Goal: Use online tool/utility: Utilize a website feature to perform a specific function

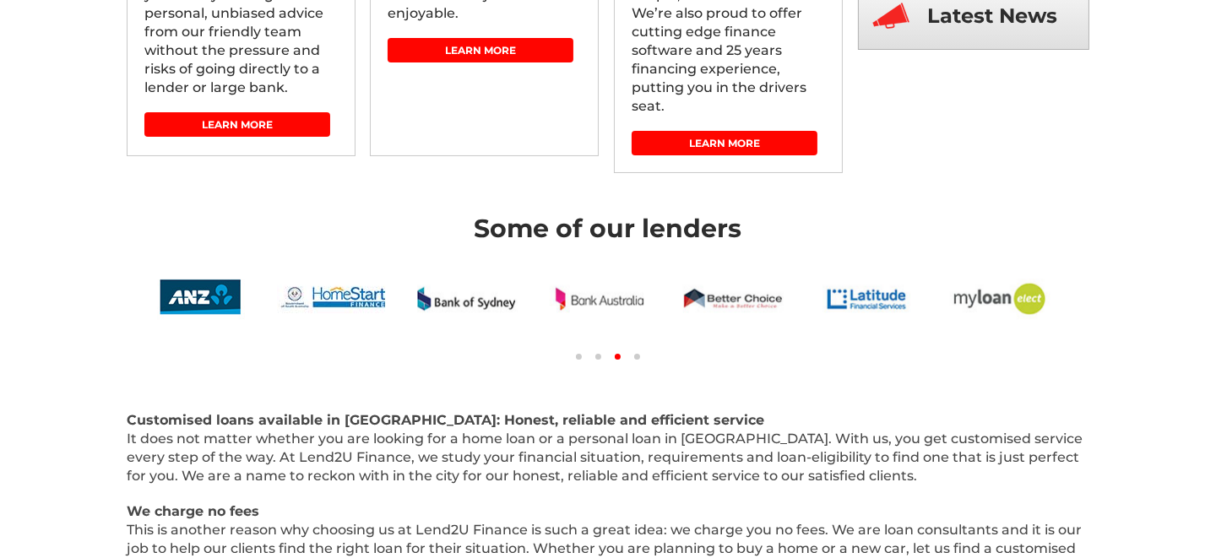
scroll to position [168, 0]
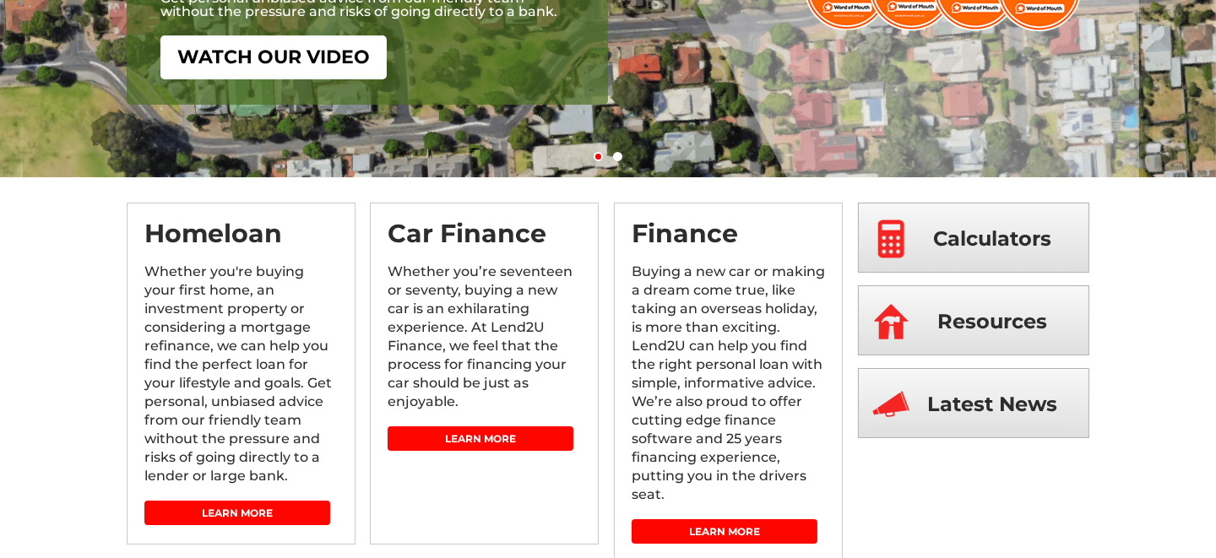
scroll to position [253, 0]
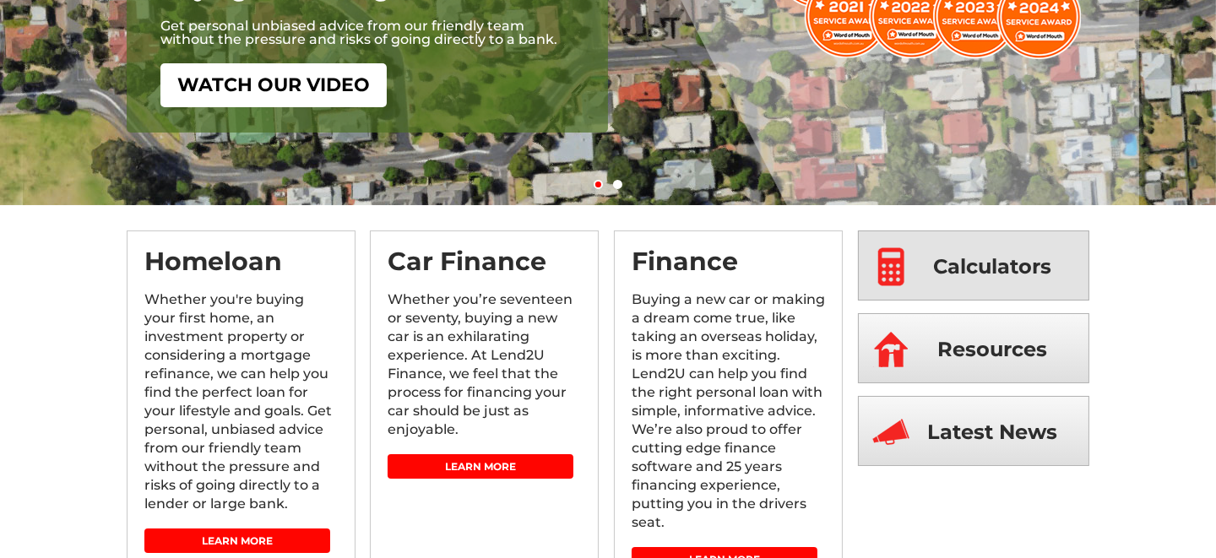
click at [936, 271] on span "Calculators" at bounding box center [993, 266] width 118 height 70
click at [952, 272] on span "Calculators" at bounding box center [993, 266] width 118 height 70
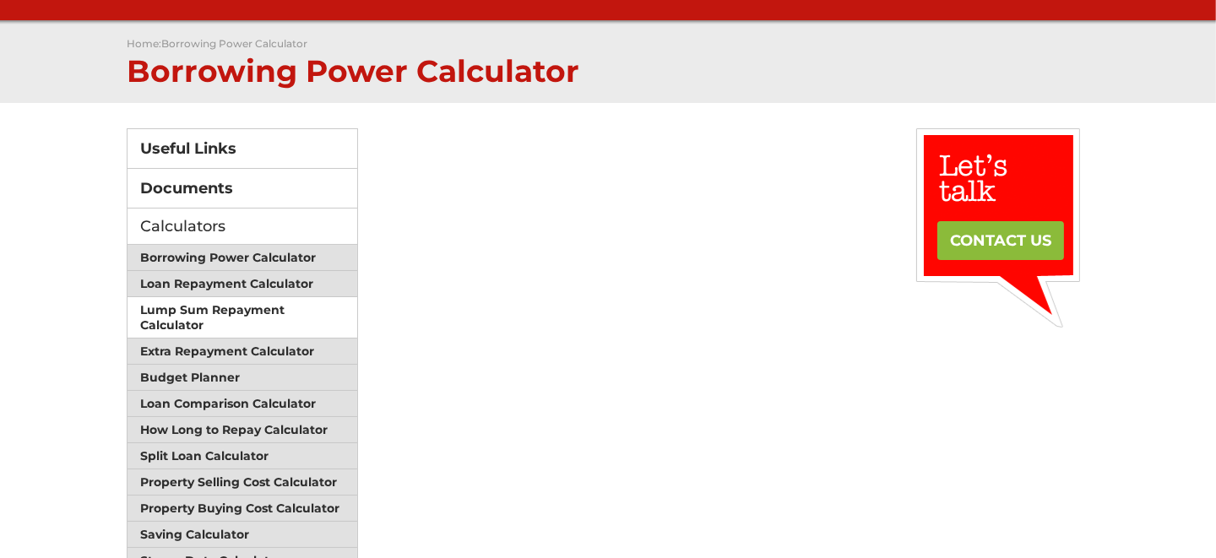
scroll to position [168, 0]
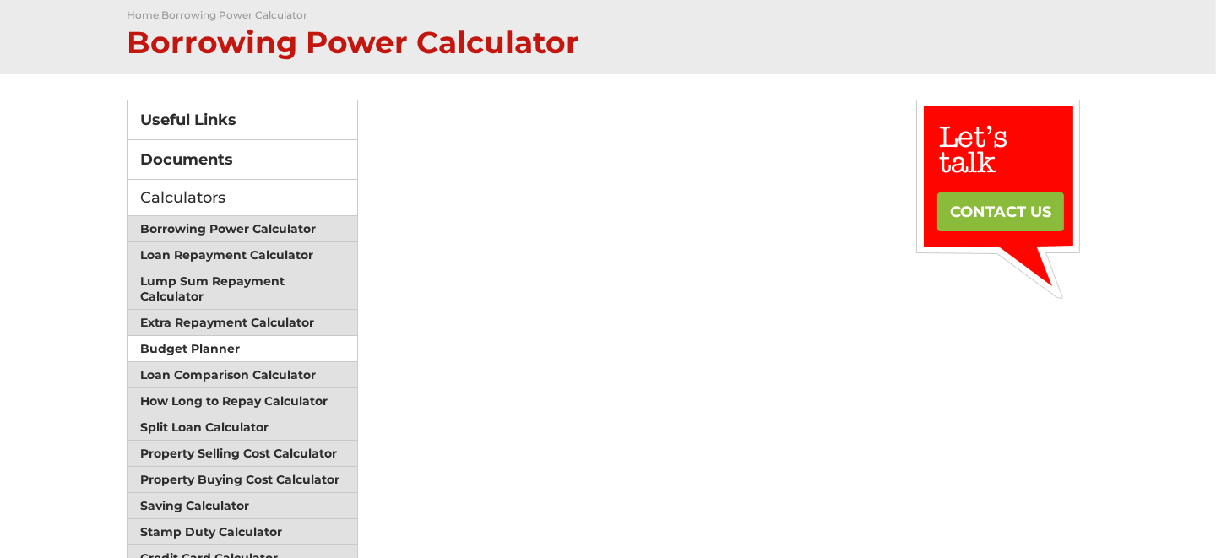
click at [198, 345] on link "Budget Planner" at bounding box center [243, 349] width 230 height 26
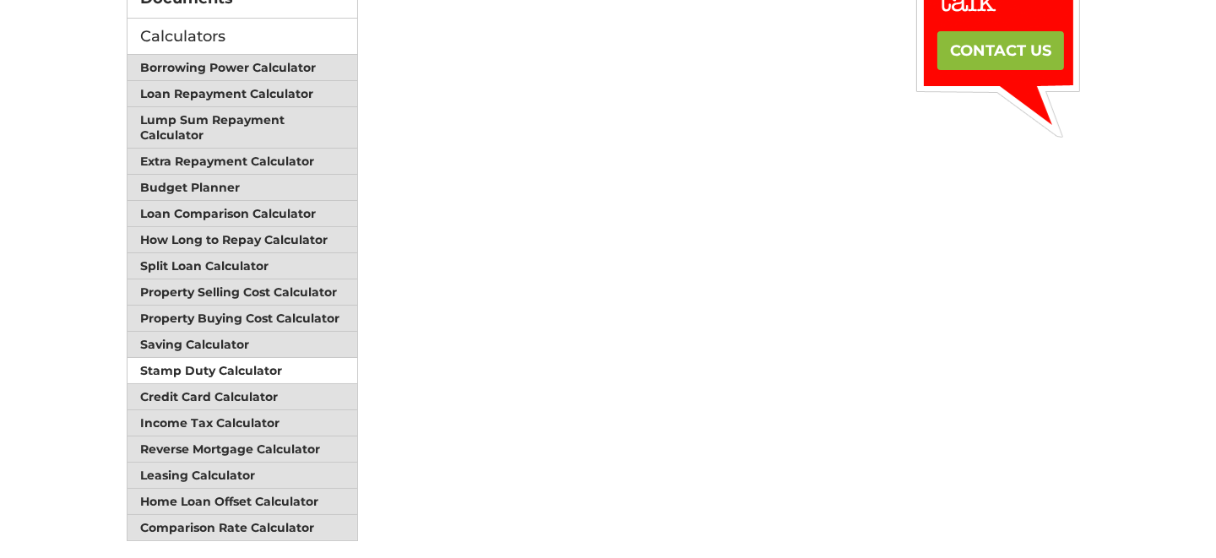
scroll to position [337, 0]
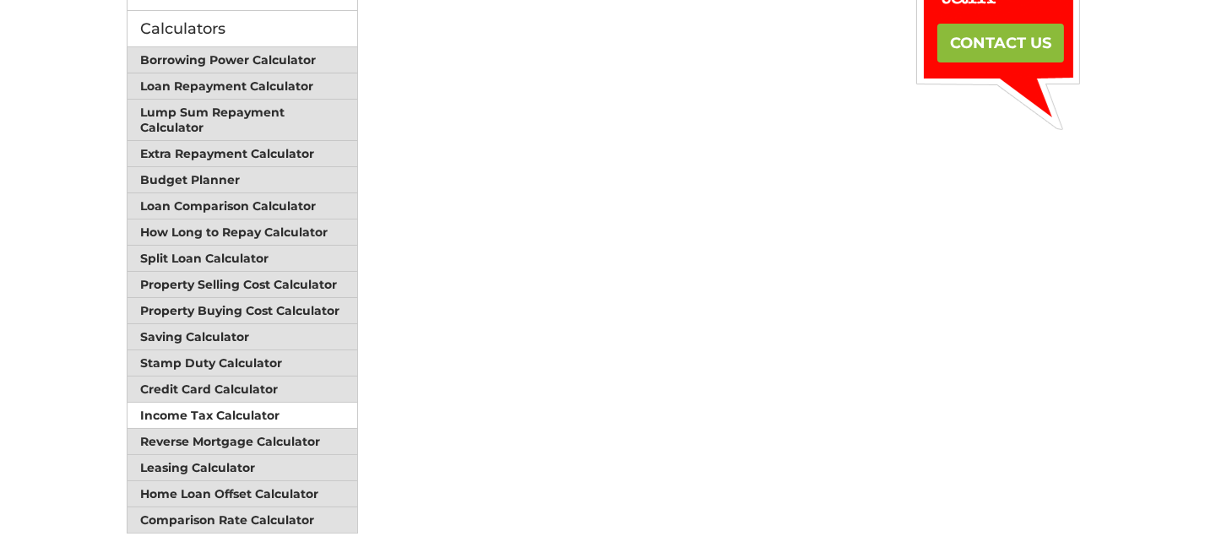
click at [226, 403] on link "Income Tax Calculator" at bounding box center [243, 416] width 230 height 26
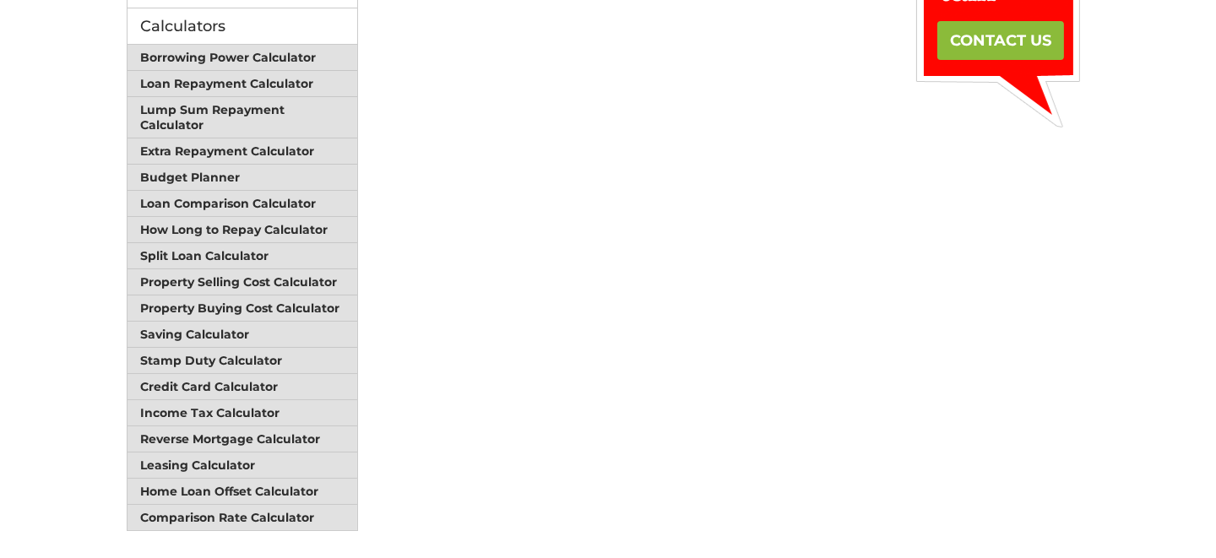
scroll to position [337, 0]
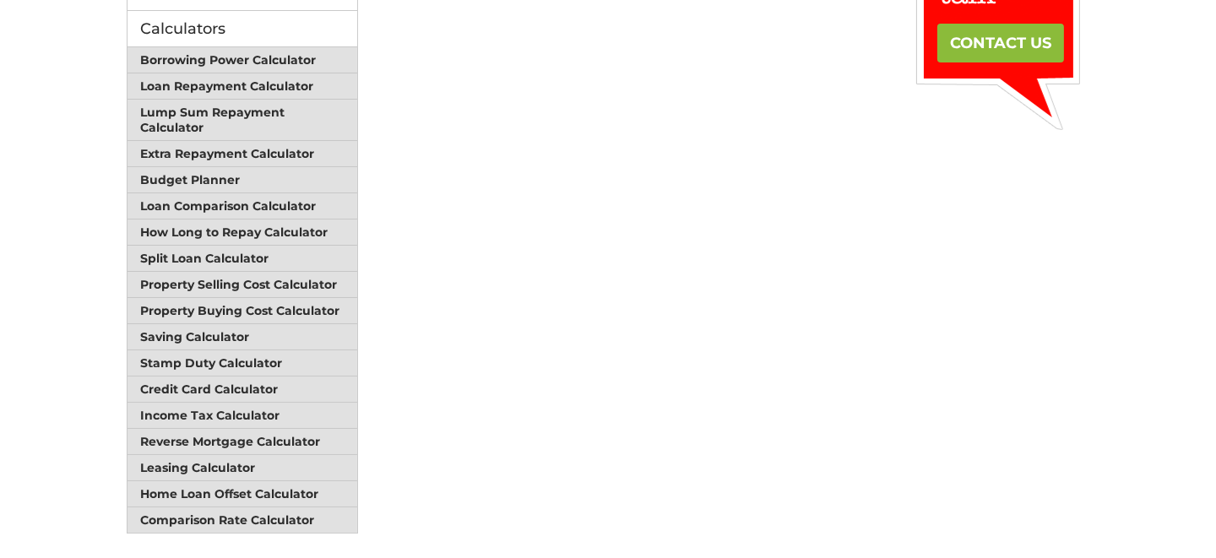
click at [1103, 237] on html "Finding the right loan for you... Call [PHONE_NUMBER] 08 8338 1922 Home About W…" at bounding box center [608, 496] width 1216 height 1666
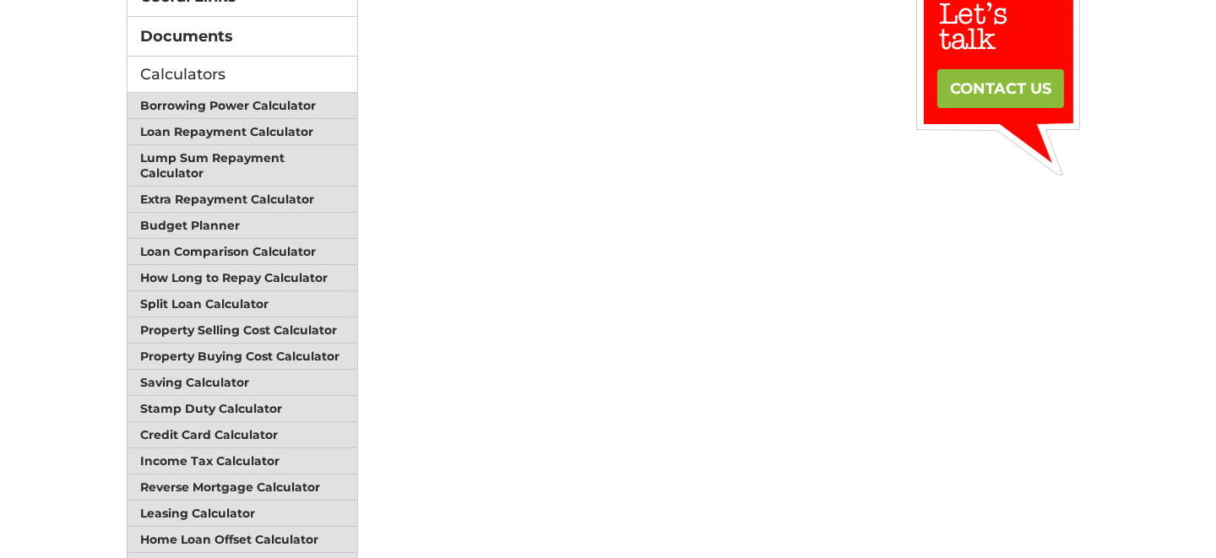
scroll to position [253, 0]
